Goal: Information Seeking & Learning: Learn about a topic

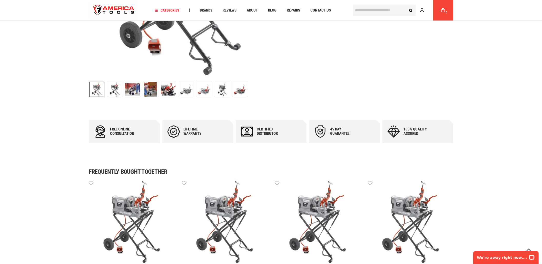
scroll to position [239, 0]
